Goal: Task Accomplishment & Management: Use online tool/utility

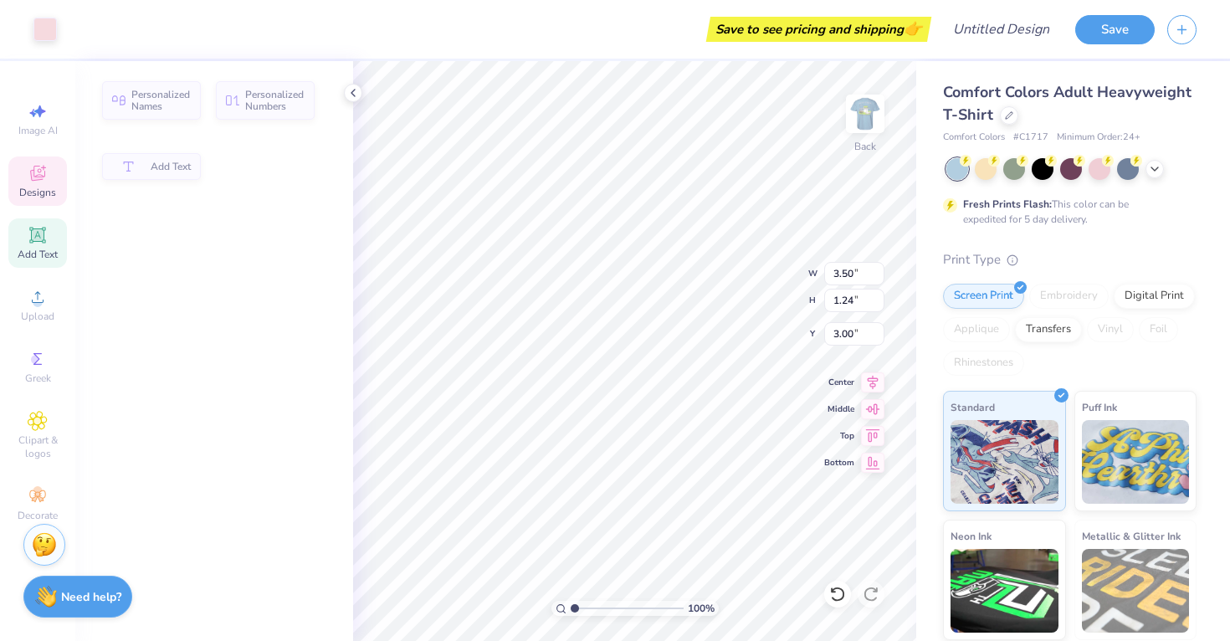
type input "1.24"
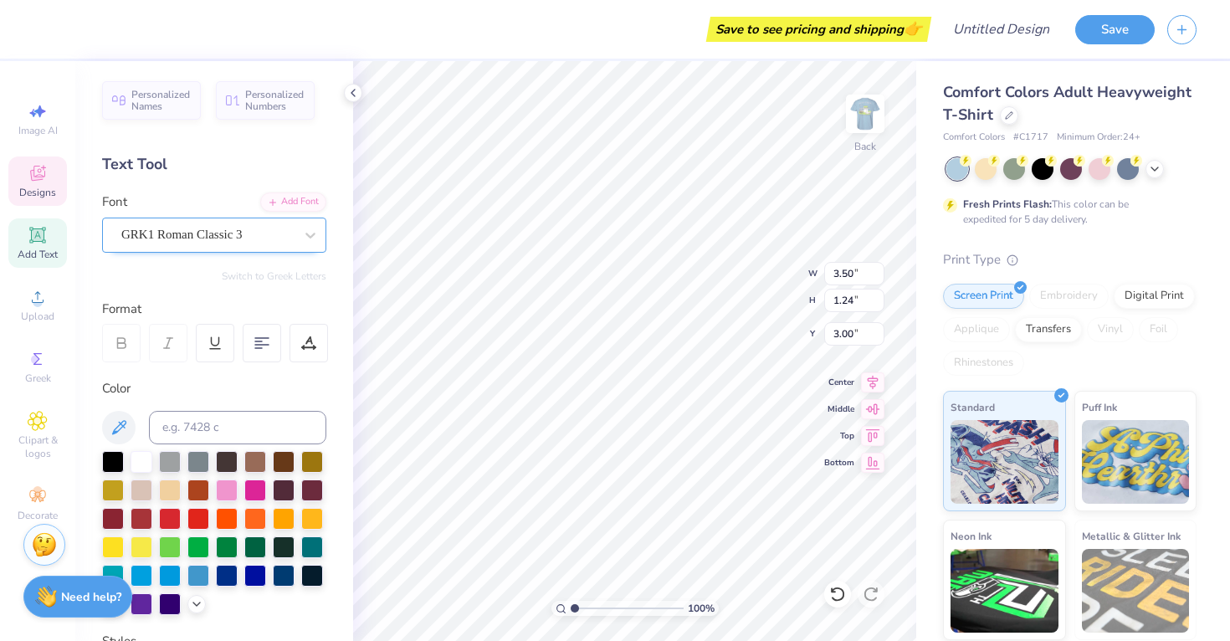
click at [250, 231] on div "GRK1 Roman Classic 3" at bounding box center [208, 235] width 176 height 26
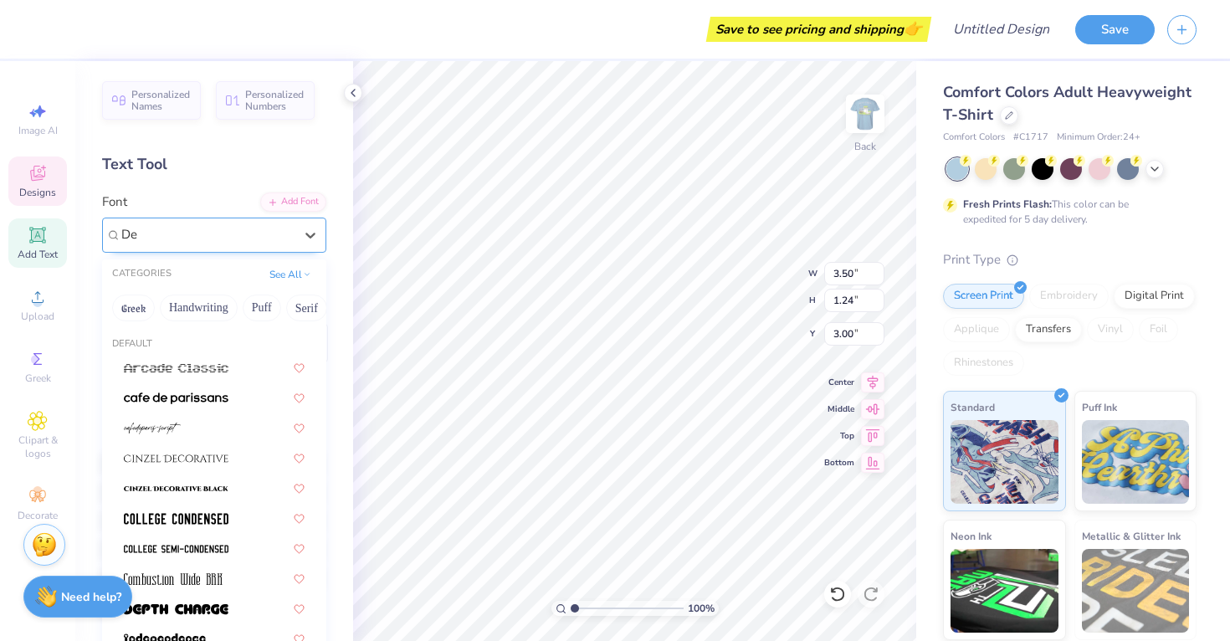
type input "D"
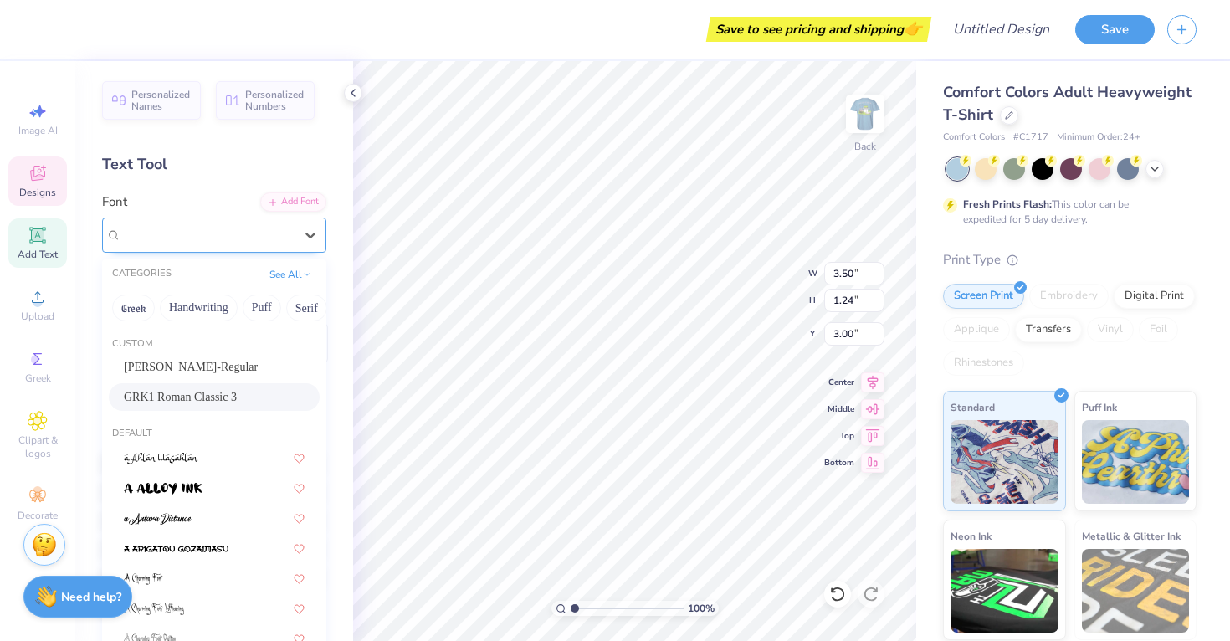
click at [208, 184] on div "Personalized Names Personalized Numbers Text Tool Add Font Font option Shagadel…" at bounding box center [214, 351] width 278 height 580
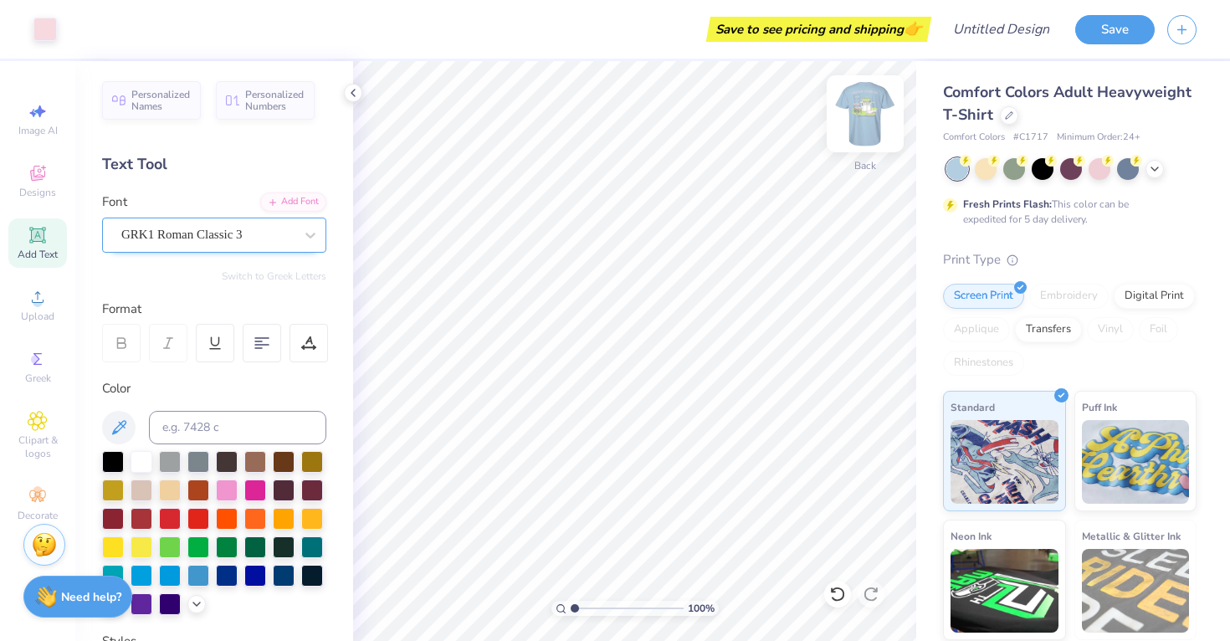
click at [872, 123] on img at bounding box center [865, 113] width 67 height 67
click at [872, 121] on img at bounding box center [865, 113] width 33 height 33
click at [849, 126] on img at bounding box center [865, 113] width 67 height 67
click at [849, 126] on img at bounding box center [865, 113] width 33 height 33
click at [850, 99] on img at bounding box center [865, 113] width 67 height 67
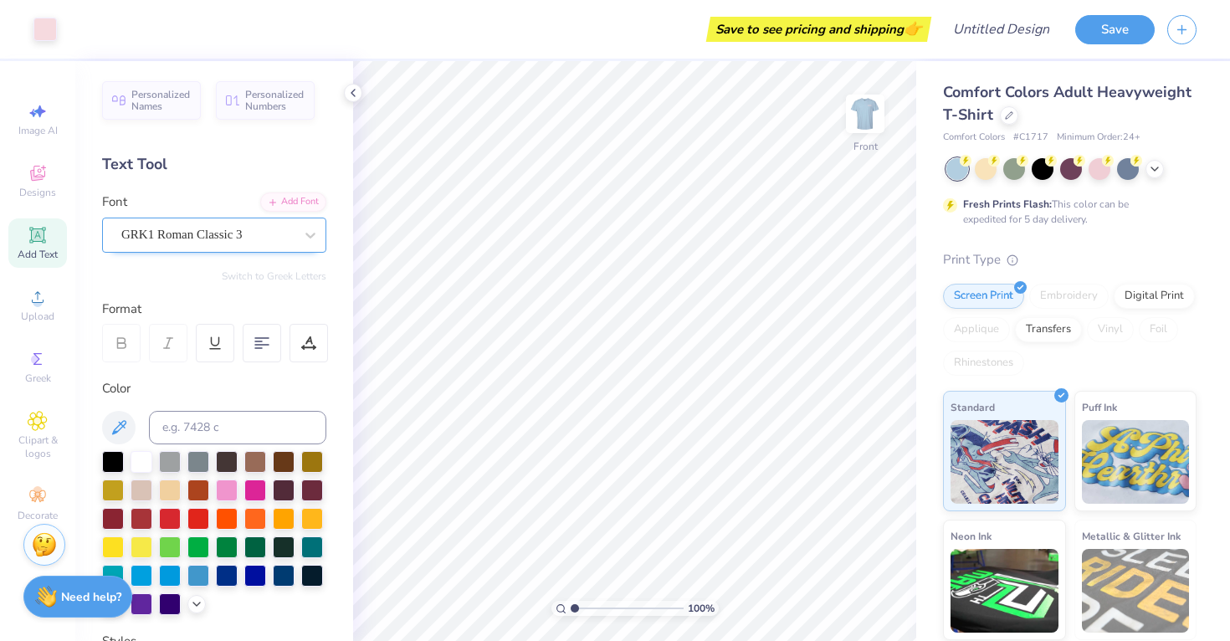
click at [850, 99] on img at bounding box center [865, 113] width 33 height 33
click at [1133, 171] on div at bounding box center [1128, 168] width 22 height 22
click at [1158, 169] on icon at bounding box center [1154, 167] width 13 height 13
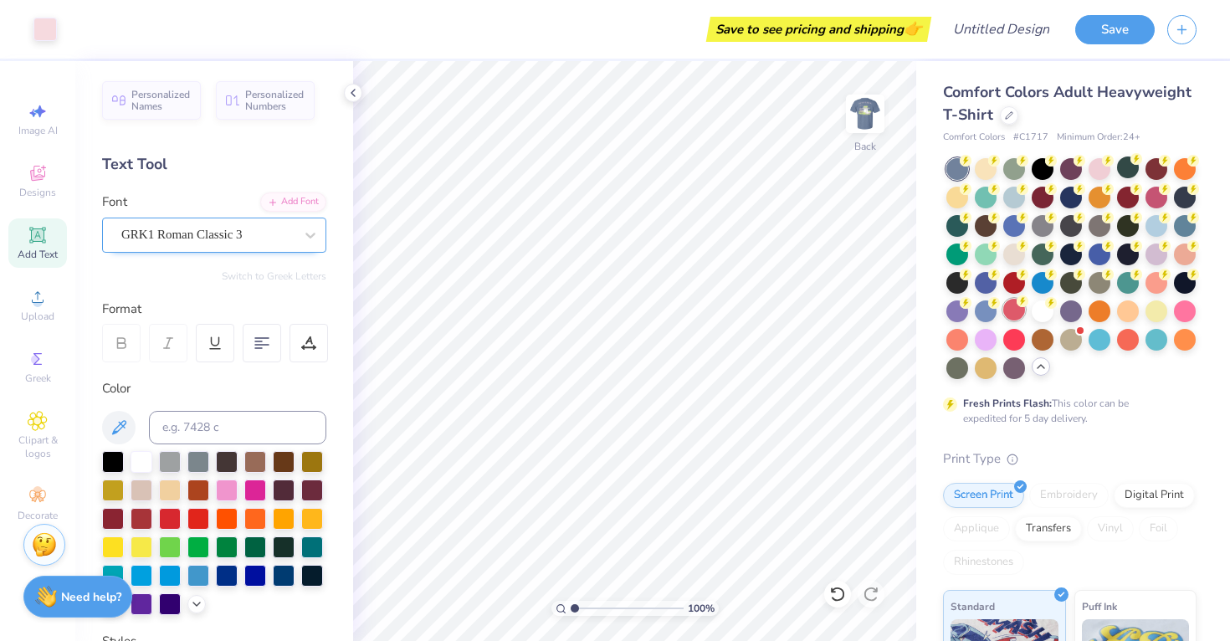
click at [1010, 313] on div at bounding box center [1015, 310] width 22 height 22
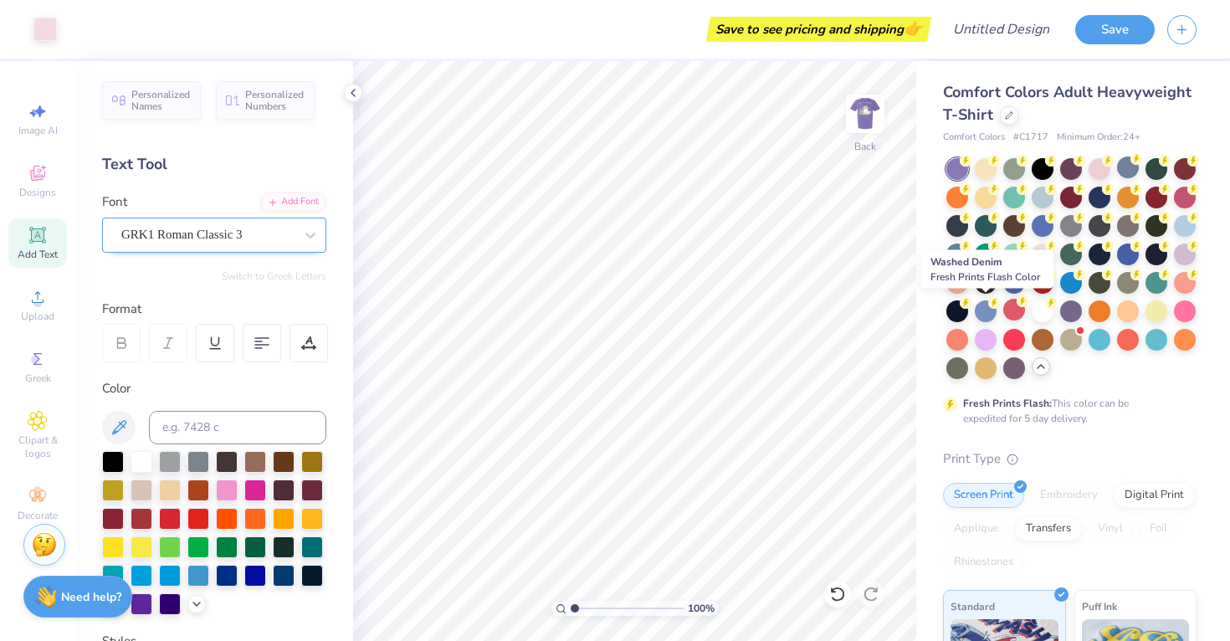
click at [983, 307] on div at bounding box center [986, 311] width 22 height 22
click at [1014, 195] on div at bounding box center [1015, 196] width 22 height 22
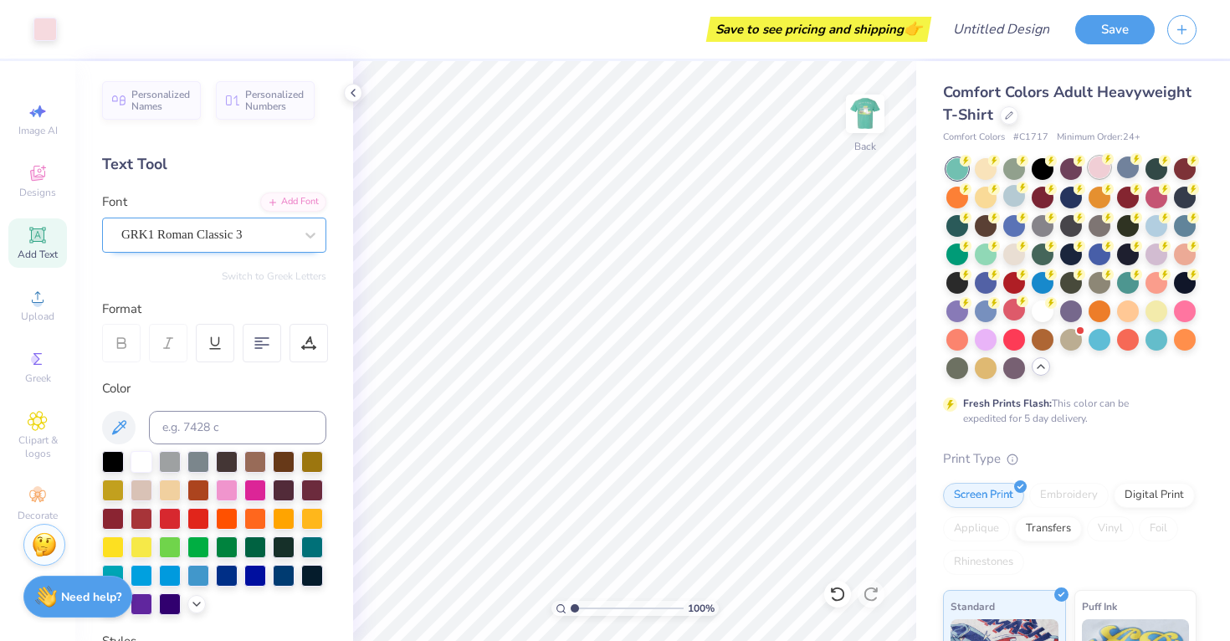
click at [1097, 167] on div at bounding box center [1100, 168] width 22 height 22
click at [1133, 171] on div at bounding box center [1128, 168] width 22 height 22
click at [1184, 229] on div at bounding box center [1185, 224] width 22 height 22
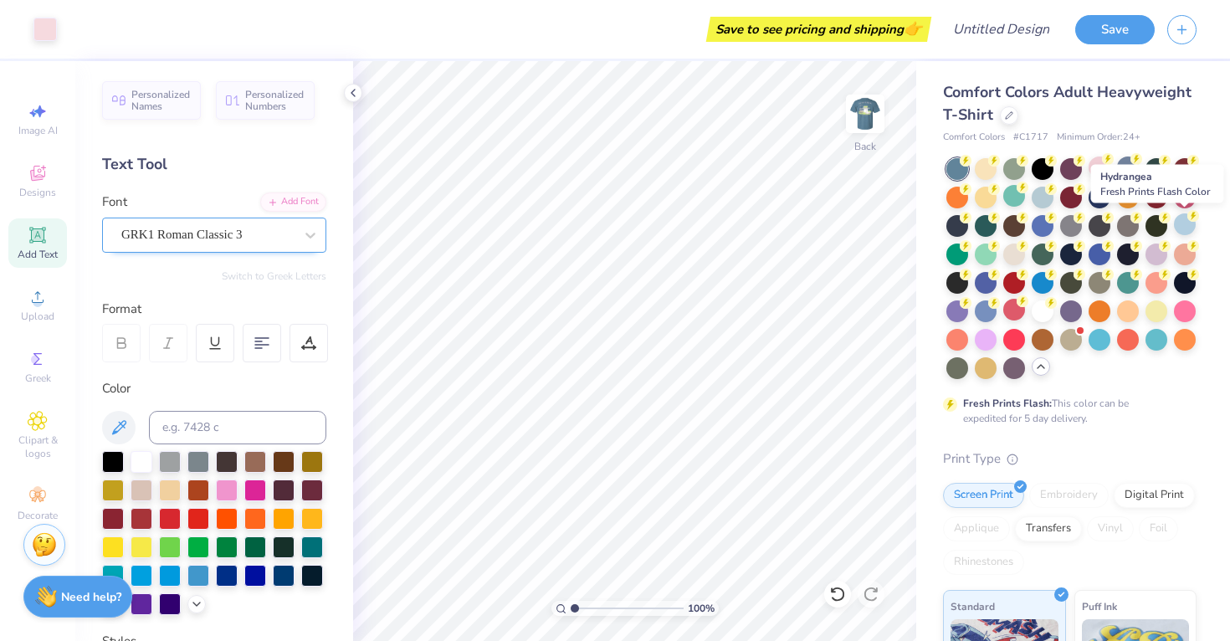
drag, startPoint x: 1184, startPoint y: 229, endPoint x: 958, endPoint y: 354, distance: 258.1
click at [1184, 228] on div at bounding box center [1185, 224] width 22 height 22
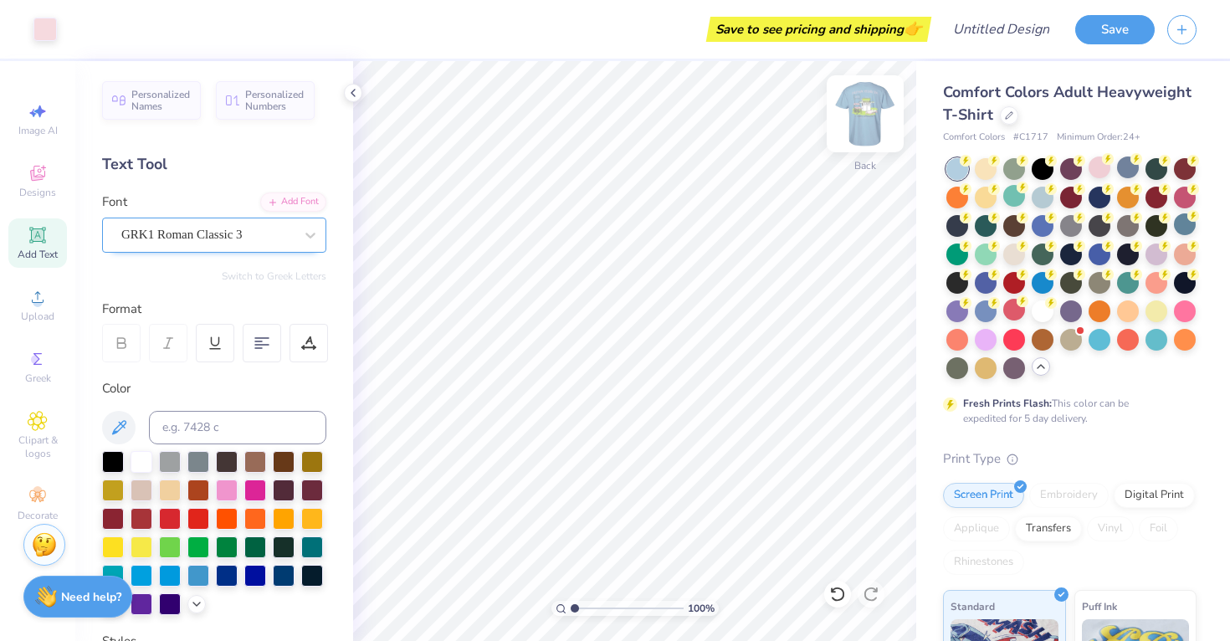
click at [867, 111] on img at bounding box center [865, 113] width 67 height 67
click at [28, 362] on icon at bounding box center [38, 359] width 20 height 20
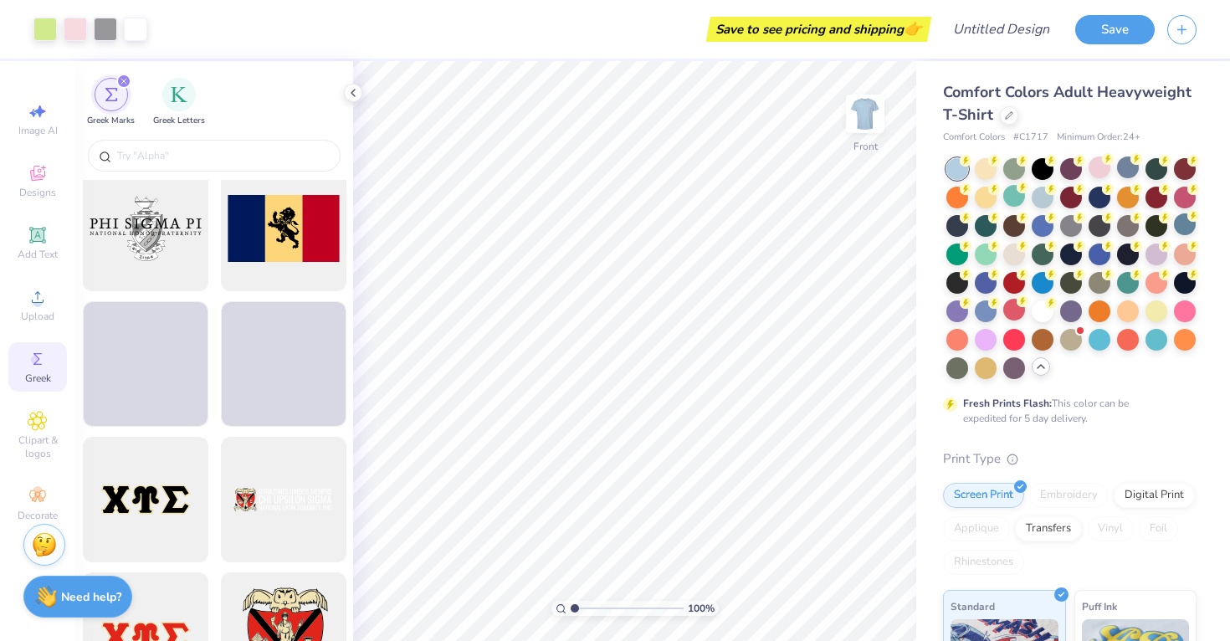
scroll to position [1302, 0]
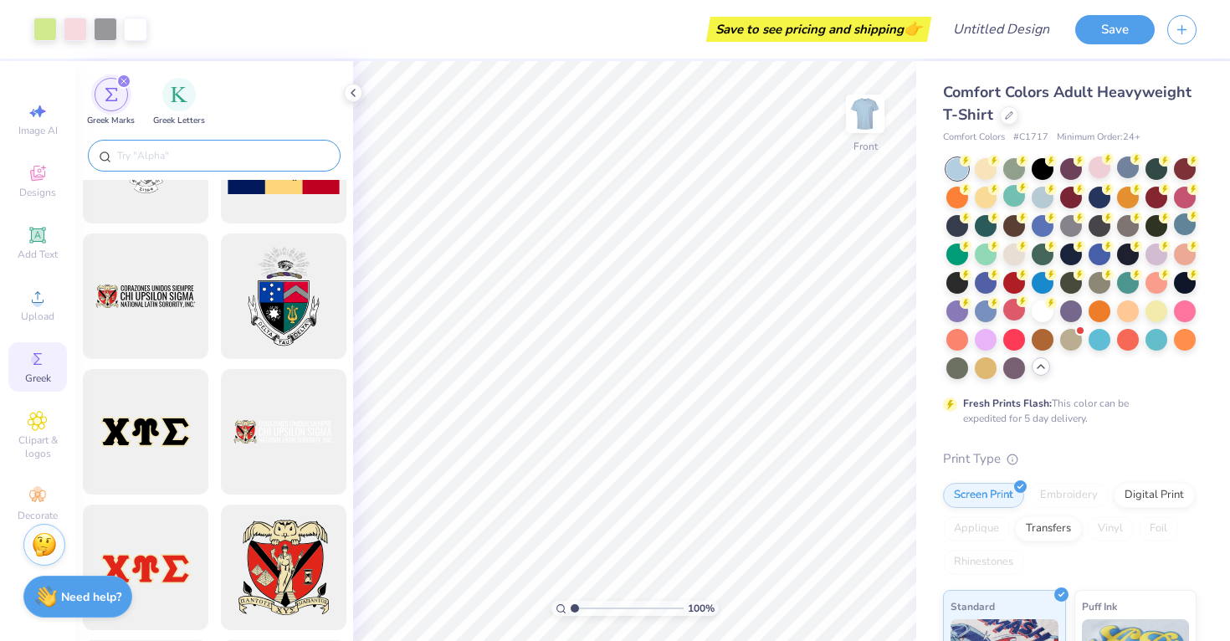
click at [224, 171] on div at bounding box center [214, 156] width 253 height 32
click at [213, 160] on input "text" at bounding box center [223, 155] width 214 height 17
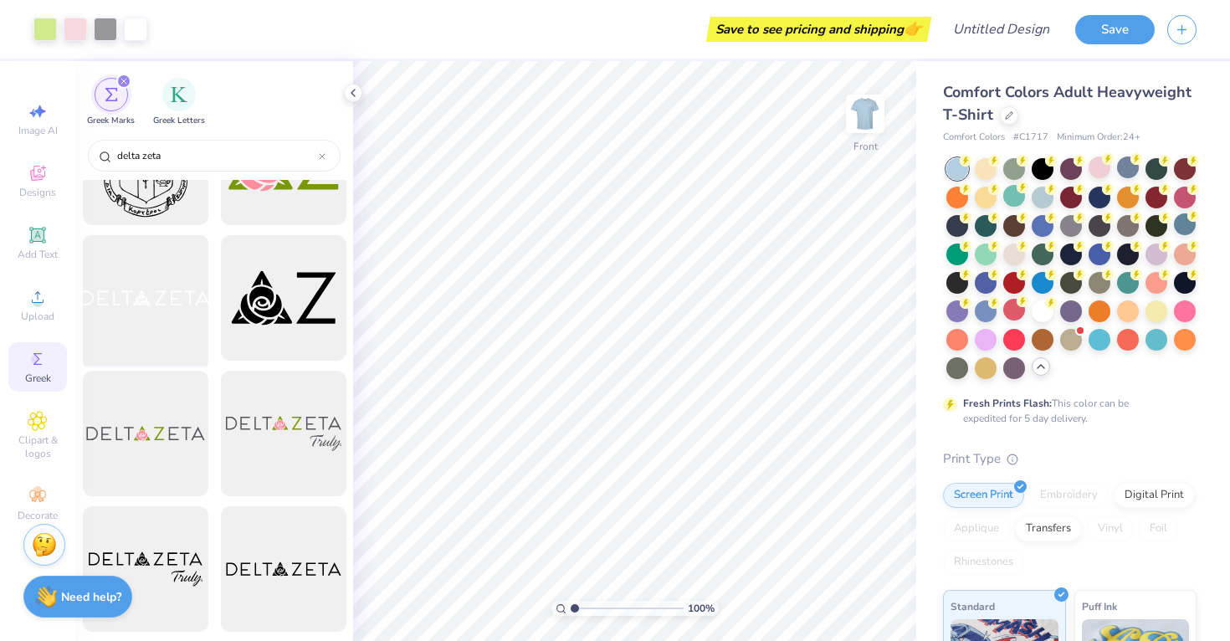
scroll to position [0, 0]
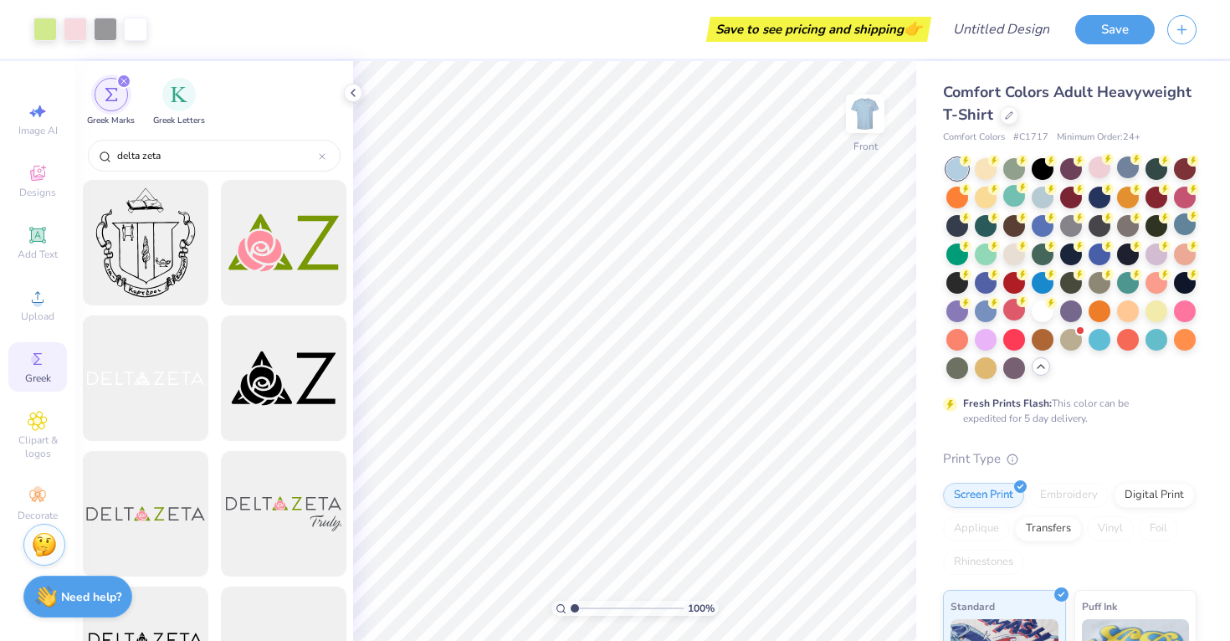
type input "delta zeta"
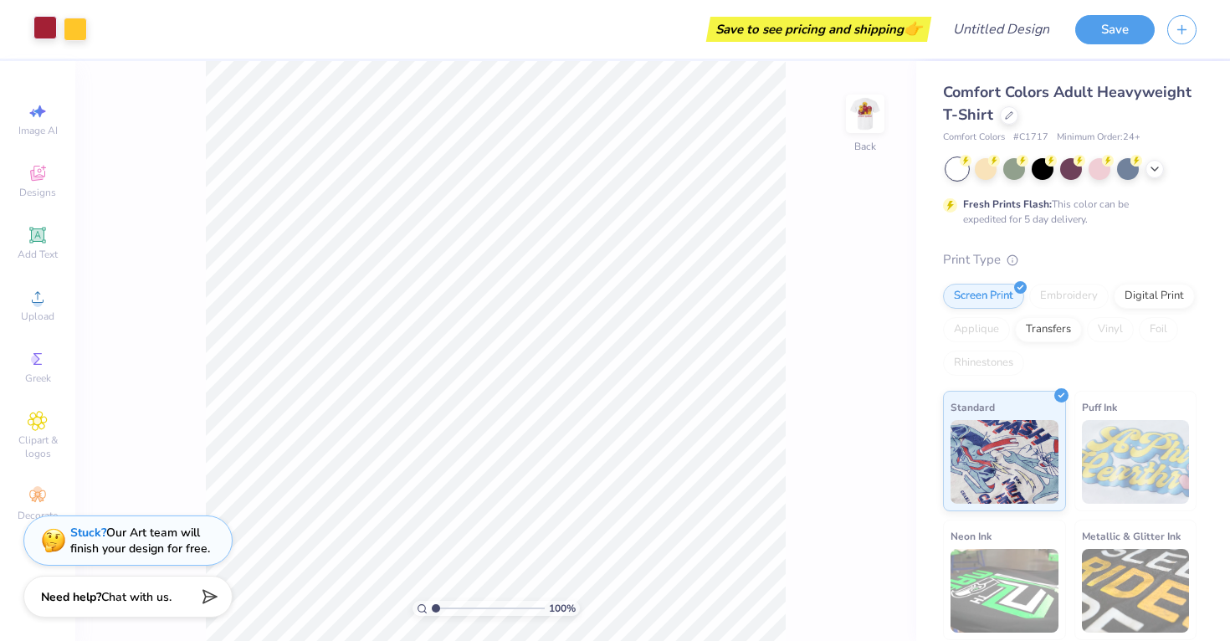
click at [47, 22] on div at bounding box center [44, 27] width 23 height 23
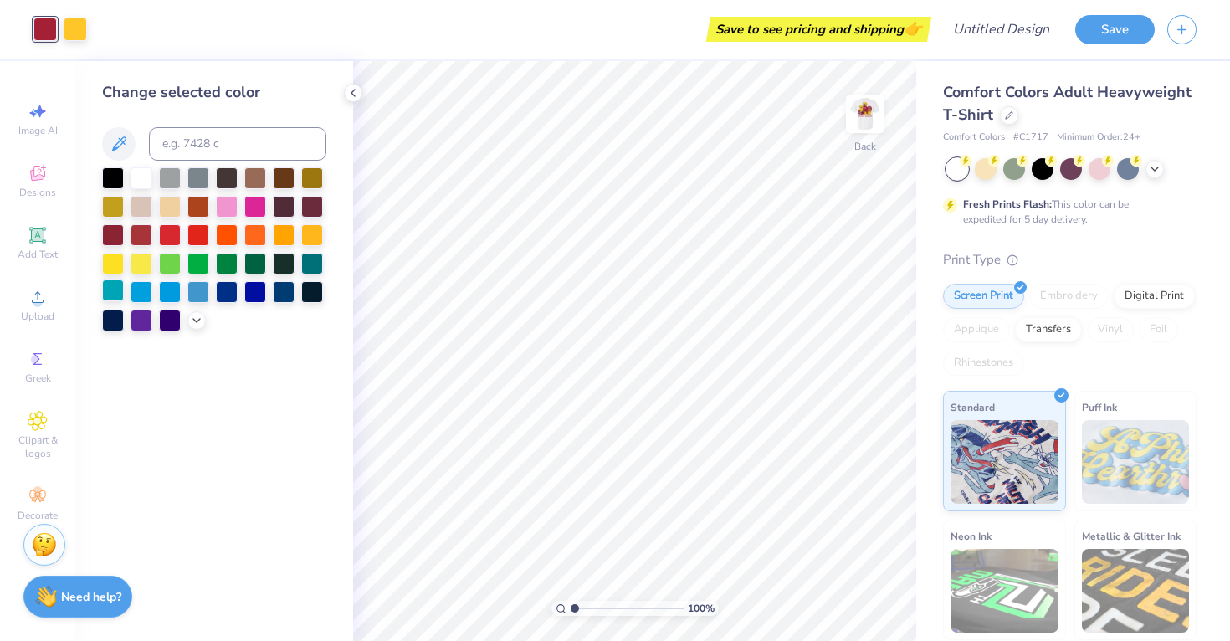
click at [122, 289] on div at bounding box center [113, 291] width 22 height 22
click at [70, 28] on div at bounding box center [75, 27] width 23 height 23
click at [317, 261] on div at bounding box center [312, 262] width 22 height 22
click at [185, 294] on div at bounding box center [214, 249] width 224 height 164
click at [198, 295] on div at bounding box center [198, 291] width 22 height 22
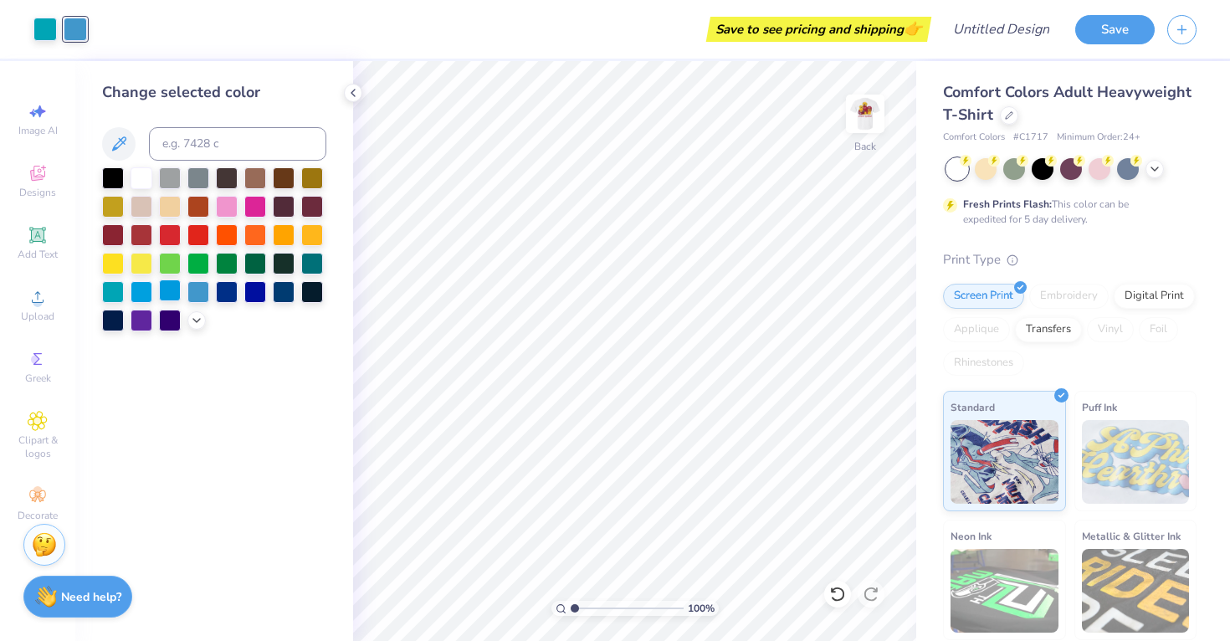
click at [175, 287] on div at bounding box center [170, 291] width 22 height 22
click at [131, 289] on div at bounding box center [142, 291] width 22 height 22
click at [289, 291] on div at bounding box center [284, 291] width 22 height 22
click at [861, 114] on img at bounding box center [865, 113] width 67 height 67
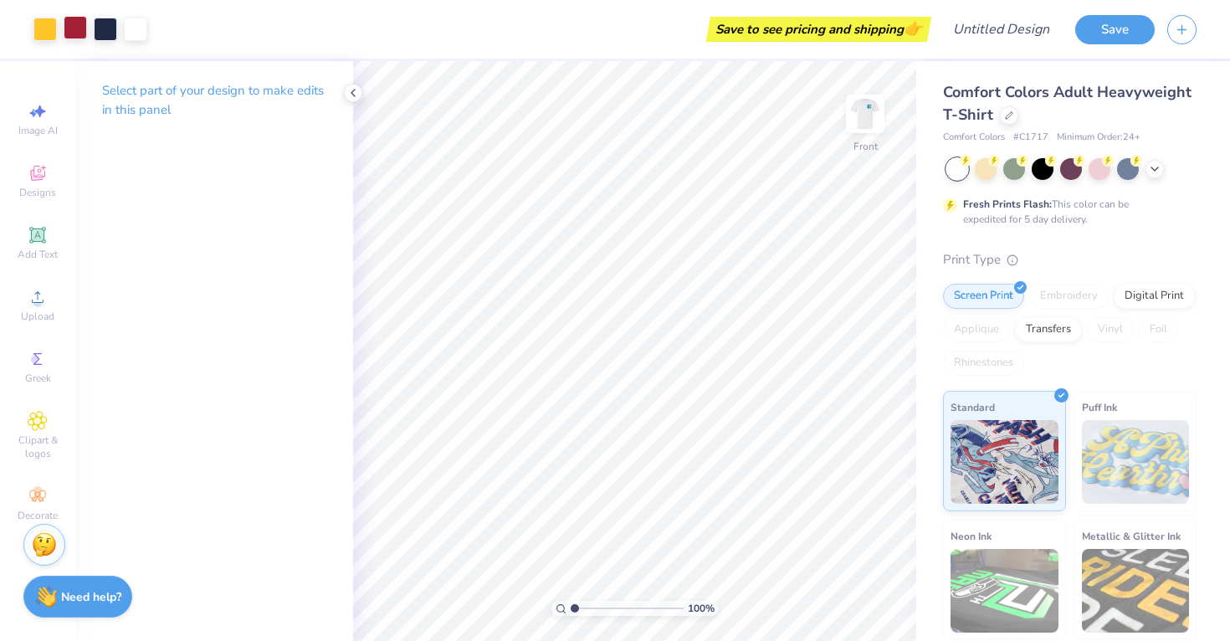
click at [77, 16] on div at bounding box center [75, 27] width 23 height 23
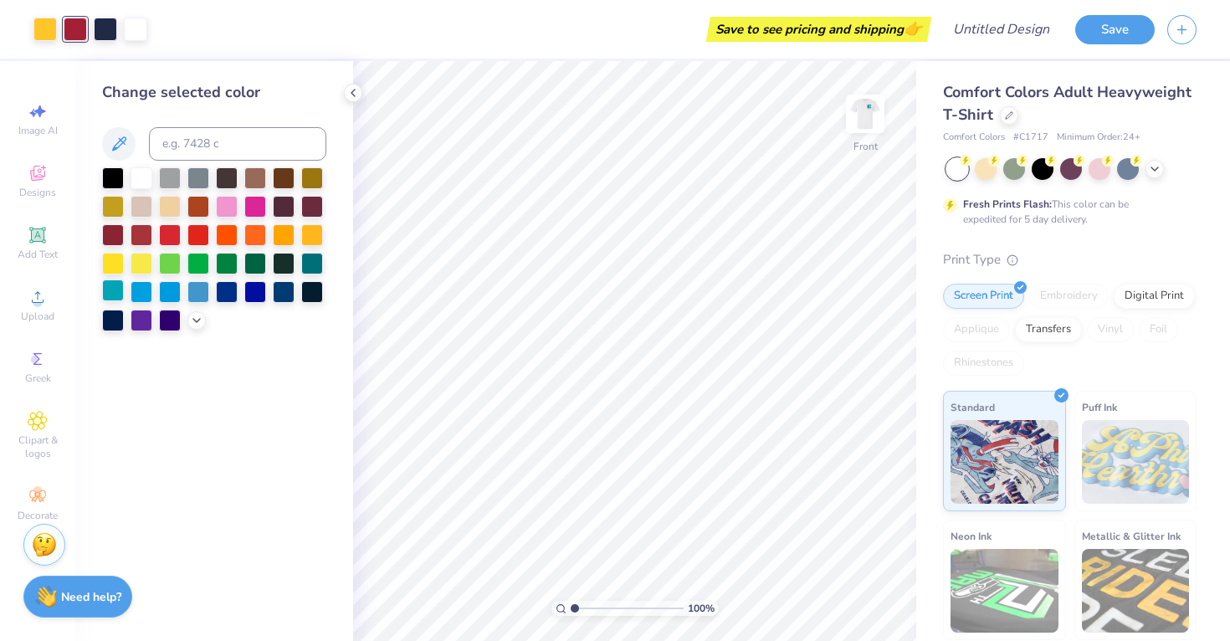
click at [110, 284] on div at bounding box center [113, 291] width 22 height 22
click at [308, 264] on div at bounding box center [312, 262] width 22 height 22
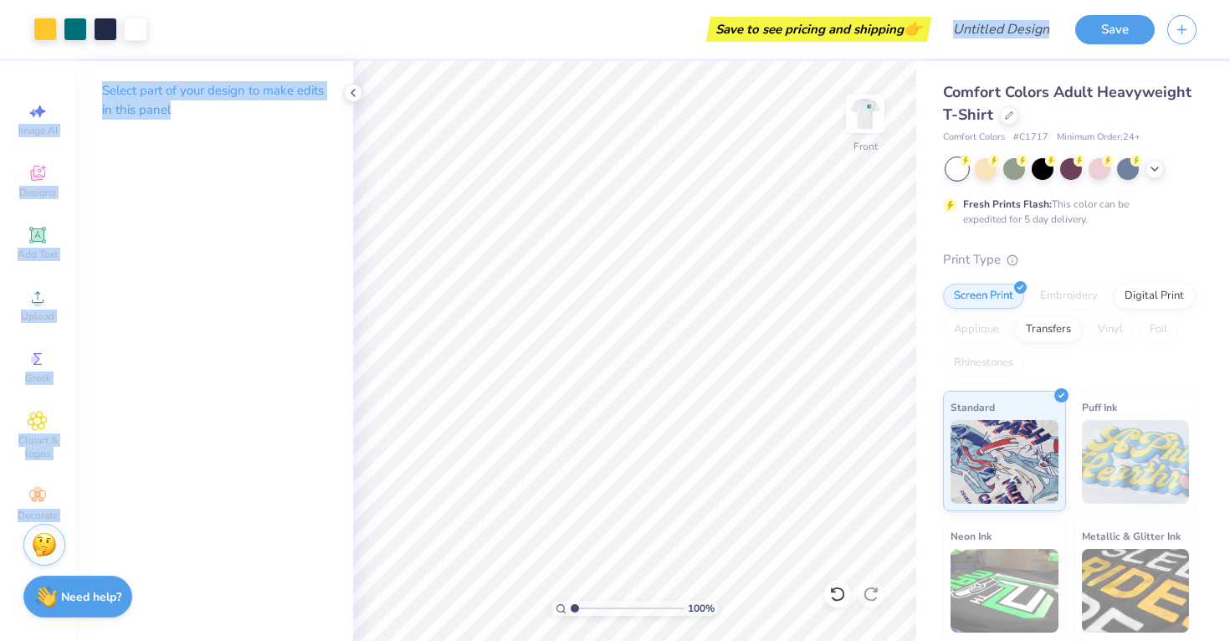
click at [656, 511] on div "Art colors Save to see pricing and shipping 👉 Design Title Save Image AI Design…" at bounding box center [615, 320] width 1230 height 641
